Goal: Task Accomplishment & Management: Use online tool/utility

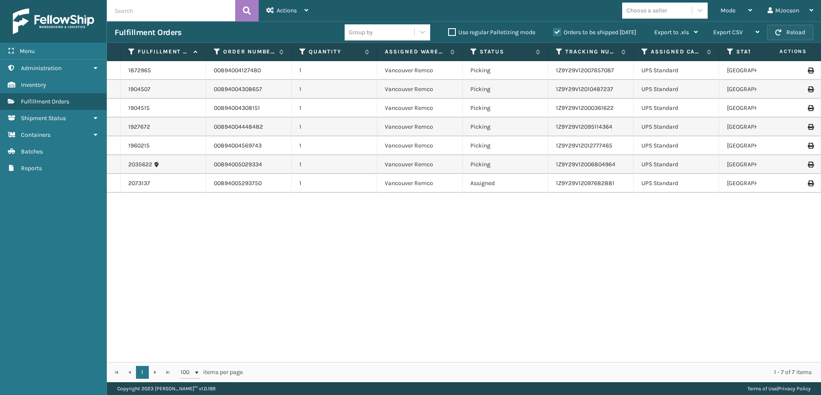
click at [788, 29] on button "Reload" at bounding box center [790, 32] width 46 height 15
click at [477, 212] on div "1872965 00894004127480 1 [GEOGRAPHIC_DATA] Remco Picking 1Z9Y29V12007657087 UPS…" at bounding box center [464, 211] width 714 height 301
